Goal: Task Accomplishment & Management: Use online tool/utility

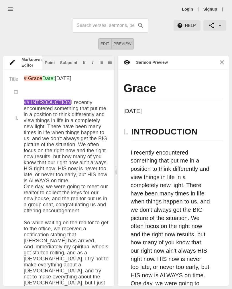
click at [190, 11] on link "Login" at bounding box center [187, 9] width 11 height 6
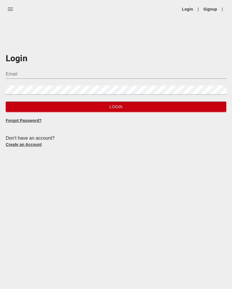
click at [60, 76] on input "Email" at bounding box center [116, 74] width 220 height 9
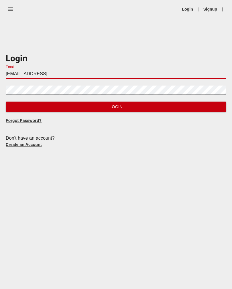
click at [60, 74] on input "[EMAIL_ADDRESS]" at bounding box center [116, 74] width 220 height 9
type input "[EMAIL_ADDRESS][DOMAIN_NAME]"
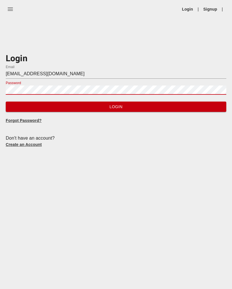
click at [159, 108] on span "Login" at bounding box center [115, 106] width 211 height 7
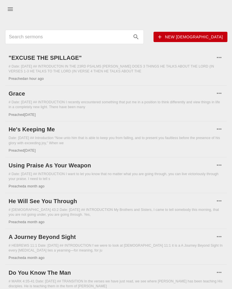
click at [78, 56] on h6 ""EXCUSE THE SPILLAGE"" at bounding box center [112, 57] width 206 height 9
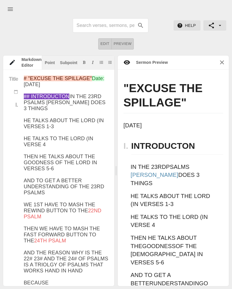
click at [141, 89] on h1 ""EXCUSE THE SPILLAGE"" at bounding box center [173, 97] width 100 height 32
click at [126, 87] on h1 ""EXCUSE THE SPILLAGE"" at bounding box center [173, 97] width 100 height 32
click at [127, 89] on h1 ""EXCUSE THE SPILLAGE"" at bounding box center [173, 97] width 100 height 32
click at [132, 88] on h1 ""EXCUSE THE SPILLAGE"" at bounding box center [173, 97] width 100 height 32
click at [166, 32] on div at bounding box center [111, 25] width 126 height 14
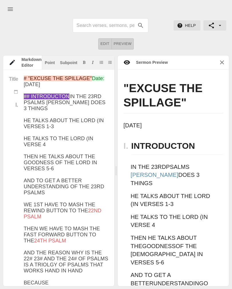
click at [124, 92] on h1 ""EXCUSE THE SPILLAGE"" at bounding box center [173, 97] width 100 height 32
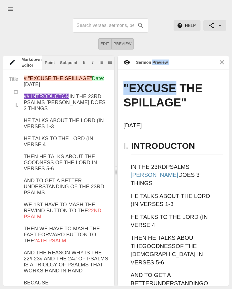
click at [122, 43] on span "Preview" at bounding box center [123, 44] width 18 height 7
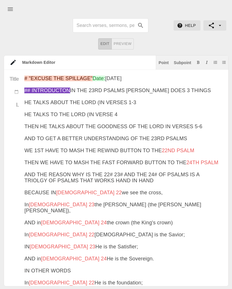
click at [123, 43] on span "Preview" at bounding box center [123, 44] width 18 height 7
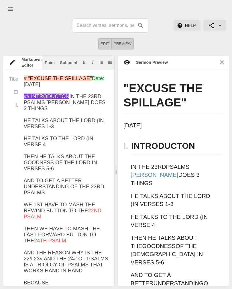
click at [133, 90] on h1 ""EXCUSE THE SPILLAGE"" at bounding box center [173, 97] width 100 height 32
click at [124, 47] on button "Preview" at bounding box center [123, 43] width 22 height 11
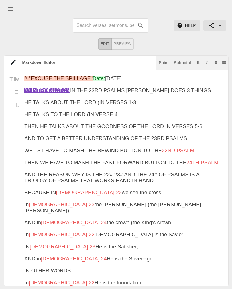
click at [125, 45] on span "Preview" at bounding box center [123, 44] width 18 height 7
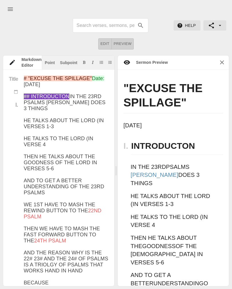
click at [106, 44] on span "Edit" at bounding box center [105, 44] width 9 height 7
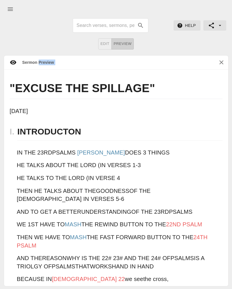
click at [35, 79] on div ""EXCUSE THE SPILLAGE"" at bounding box center [116, 89] width 224 height 29
click at [15, 85] on h1 ""EXCUSE THE SPILLAGE"" at bounding box center [116, 90] width 213 height 18
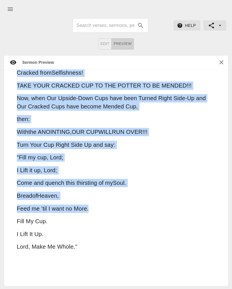
scroll to position [1462, 0]
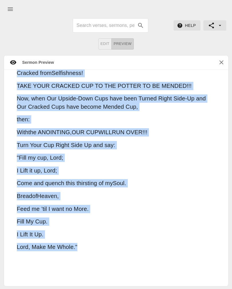
copy div ""EXCUSE THE SPILLAGE" [DATE] I. INTRODUCTON IN THE 23RD PSALMS [PERSON_NAME] DO…"
